Goal: Register for event/course

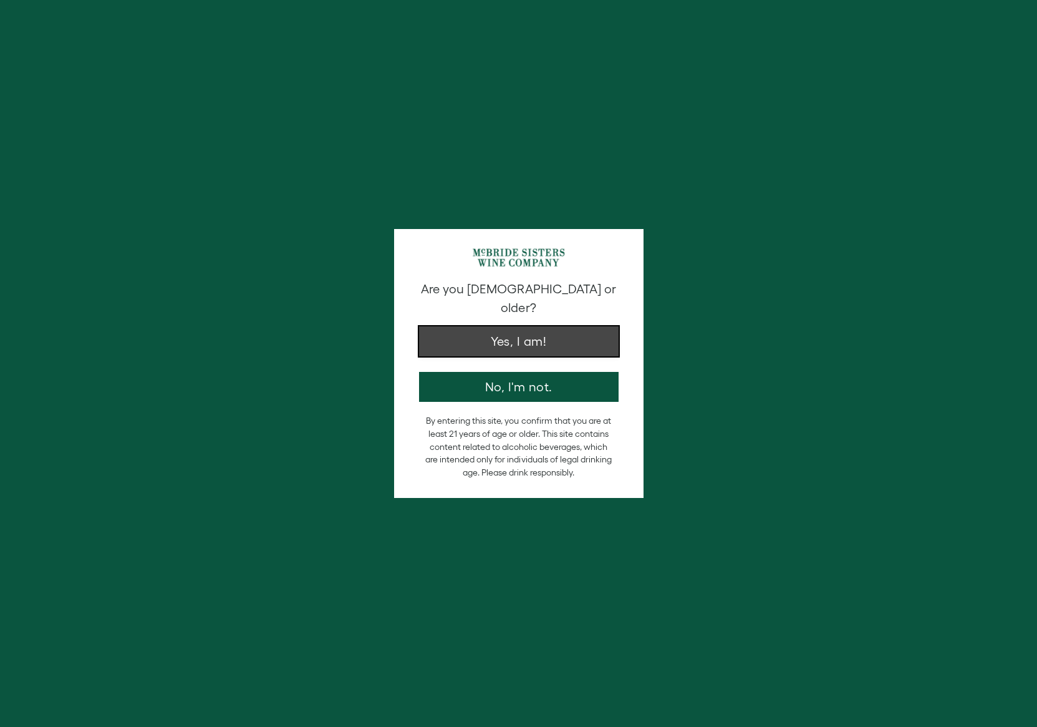
click at [503, 334] on button "Yes, I am!" at bounding box center [519, 341] width 200 height 30
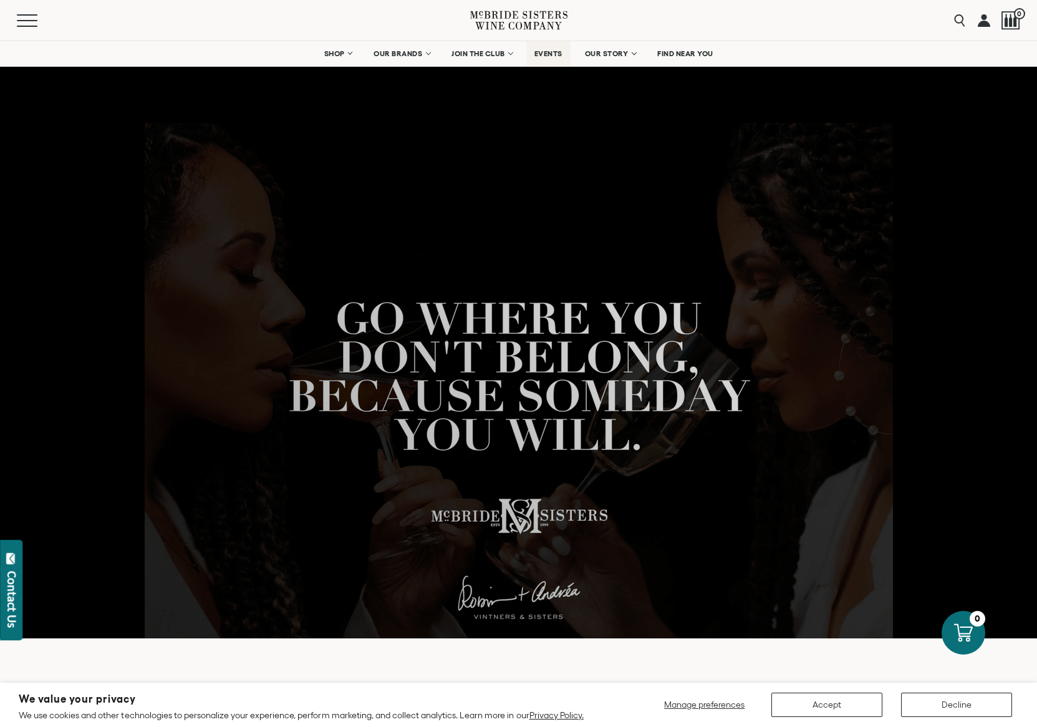
click at [550, 53] on span "EVENTS" at bounding box center [549, 53] width 28 height 9
